Goal: Find specific page/section: Find specific page/section

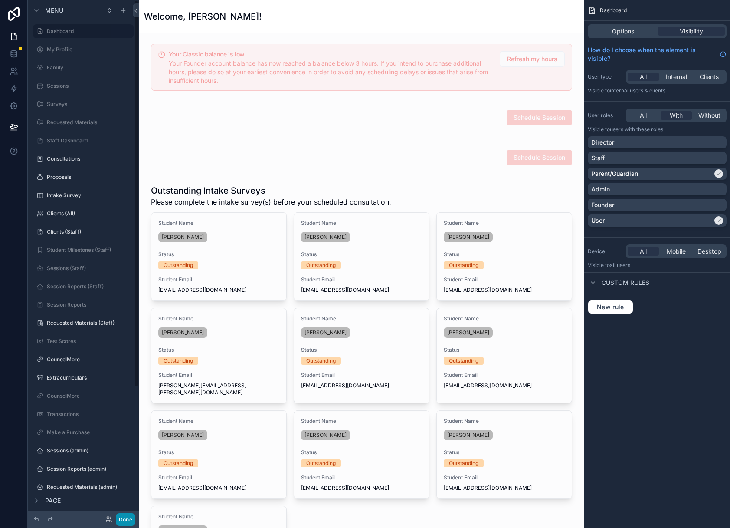
click at [132, 516] on button "Done" at bounding box center [126, 519] width 20 height 13
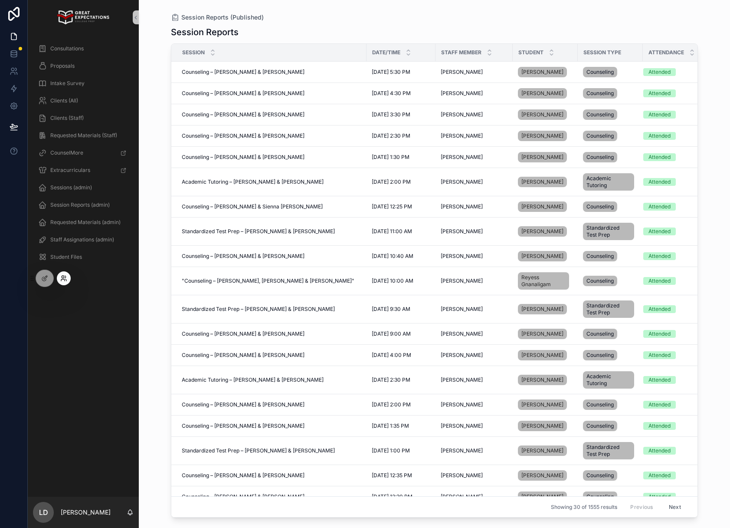
click at [60, 279] on icon at bounding box center [63, 278] width 7 height 7
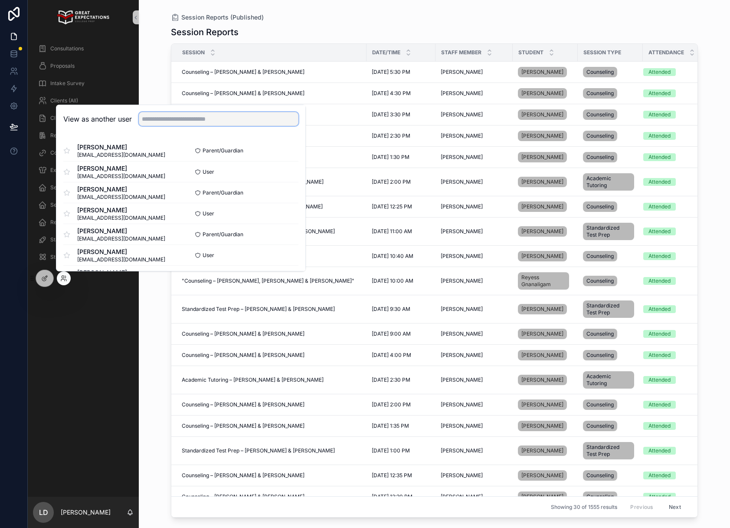
click at [168, 118] on input "text" at bounding box center [219, 119] width 160 height 14
type input "******"
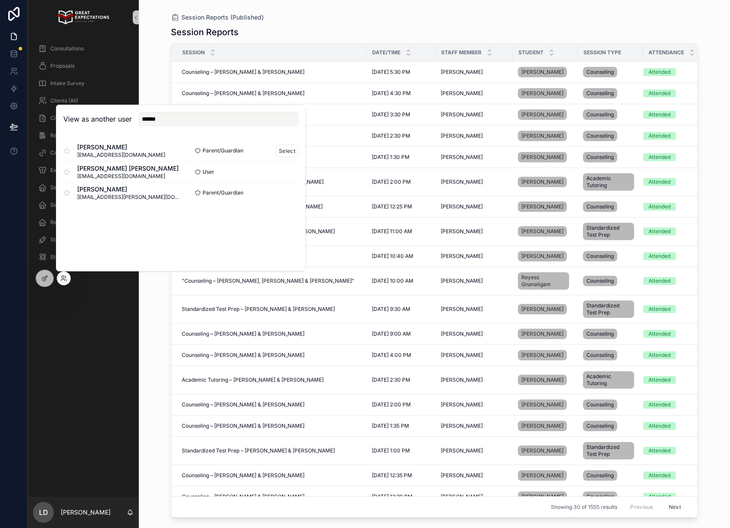
click at [238, 151] on span "Parent/Guardian" at bounding box center [223, 150] width 41 height 7
click at [279, 151] on button "Select" at bounding box center [287, 150] width 23 height 13
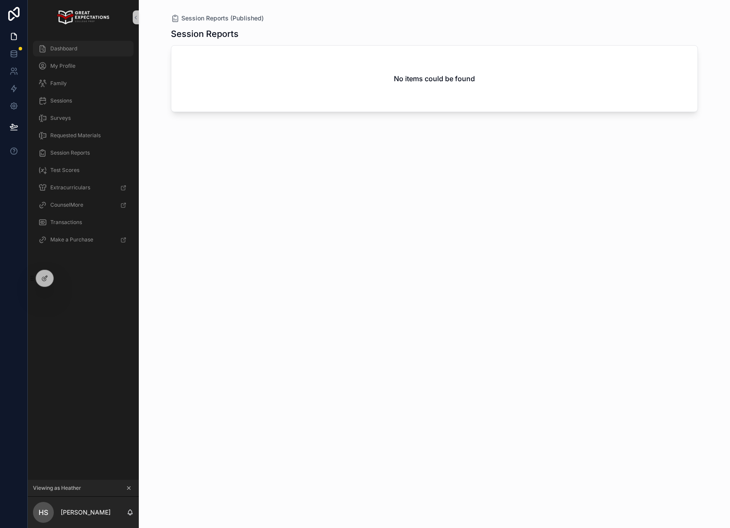
click at [57, 47] on span "Dashboard" at bounding box center [63, 48] width 27 height 7
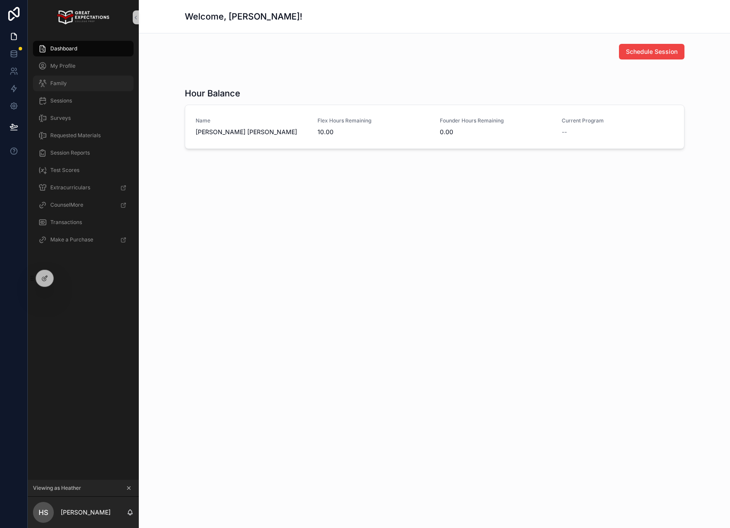
click at [69, 84] on div "Family" at bounding box center [83, 83] width 90 height 14
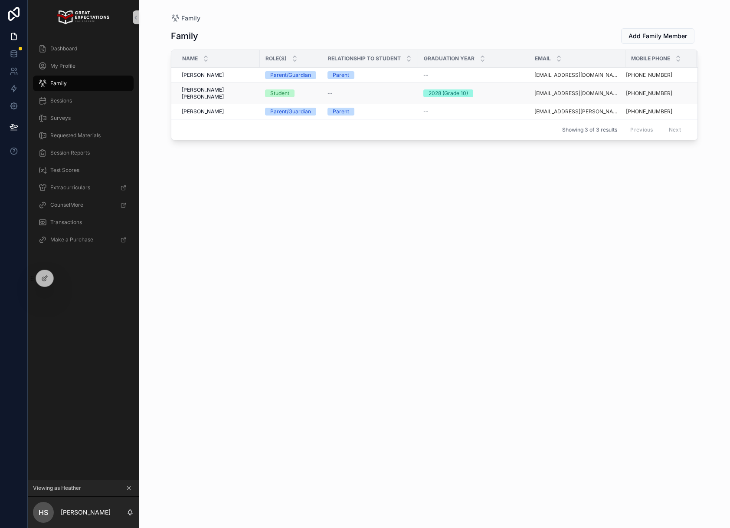
click at [218, 89] on span "Beckett Severs" at bounding box center [218, 93] width 73 height 14
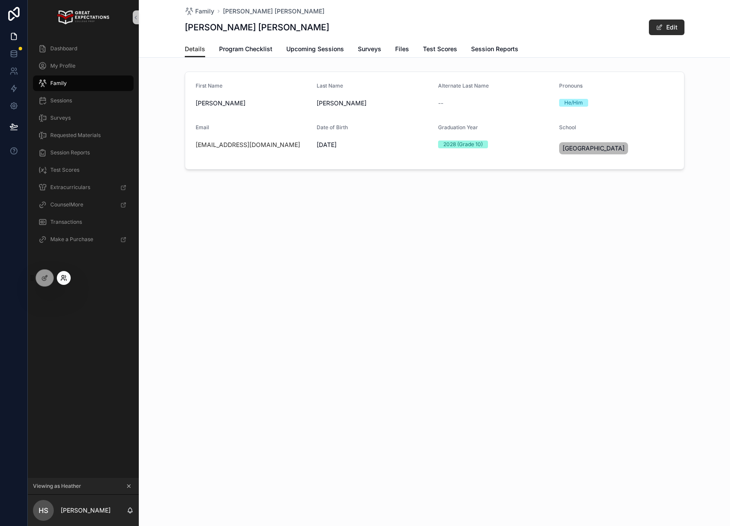
click at [63, 279] on icon at bounding box center [62, 280] width 3 height 2
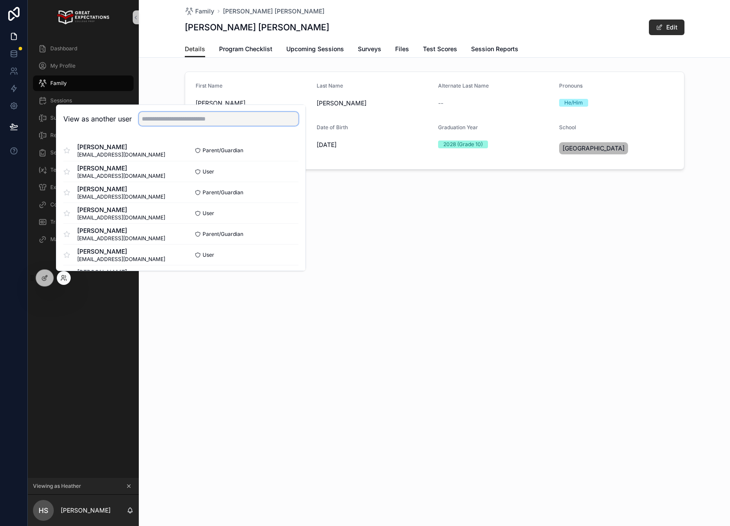
click at [191, 118] on input "text" at bounding box center [219, 119] width 160 height 14
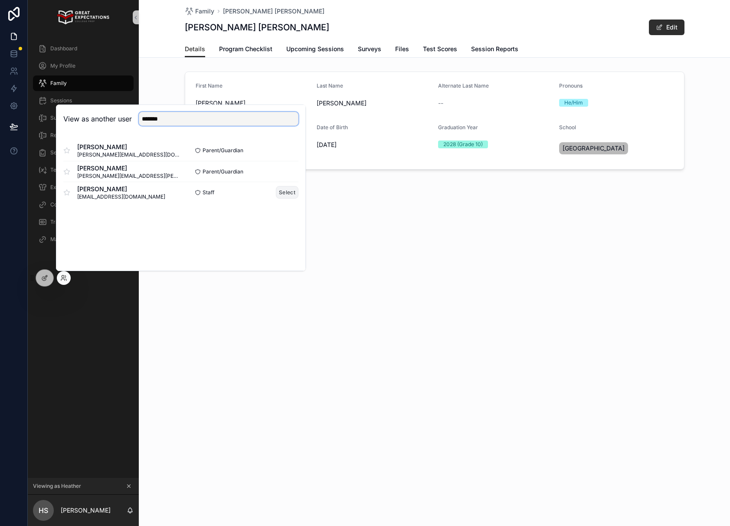
type input "*******"
click at [289, 195] on button "Select" at bounding box center [287, 192] width 23 height 13
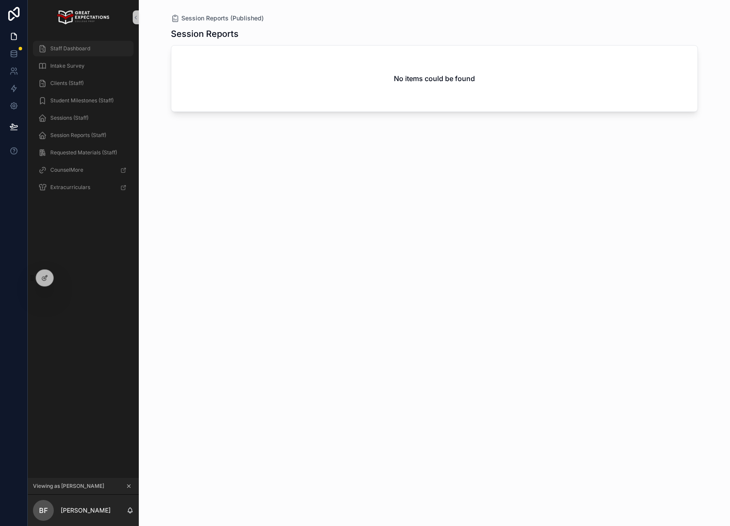
click at [111, 46] on div "Staff Dashboard" at bounding box center [83, 49] width 90 height 14
